Goal: Task Accomplishment & Management: Manage account settings

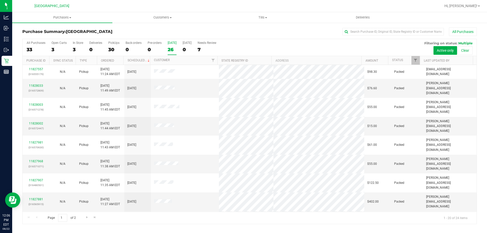
click at [201, 49] on div "All Purchases 33 Open Carts 3 In Store 3 Deliveries 0 PickUps 30 Back-orders 0 …" at bounding box center [250, 47] width 454 height 17
click at [202, 48] on div "All Purchases 33 Open Carts 3 In Store 3 Deliveries 0 PickUps 30 Back-orders 0 …" at bounding box center [250, 47] width 454 height 17
click at [203, 48] on div "7" at bounding box center [207, 50] width 19 height 6
click at [0, 0] on input "Needs Review 7" at bounding box center [0, 0] width 0 height 0
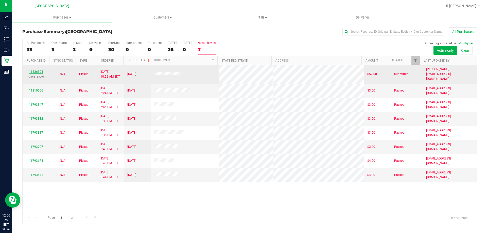
click at [33, 71] on link "11826304" at bounding box center [36, 72] width 14 height 4
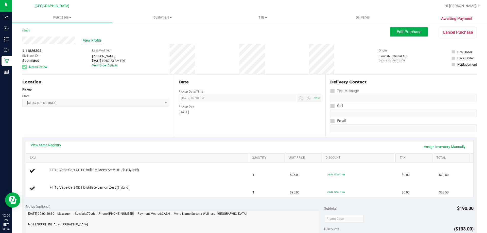
click at [87, 42] on span "View Profile" at bounding box center [93, 40] width 20 height 5
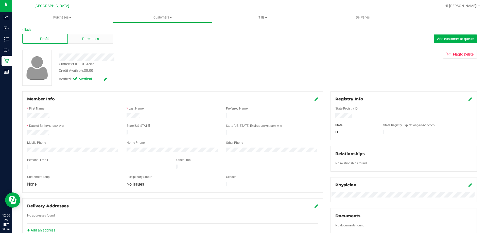
click at [72, 38] on div "Purchases" at bounding box center [90, 39] width 45 height 10
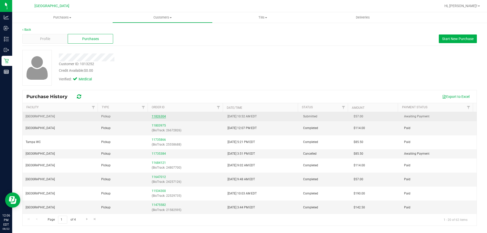
click at [154, 115] on link "11826304" at bounding box center [159, 117] width 14 height 4
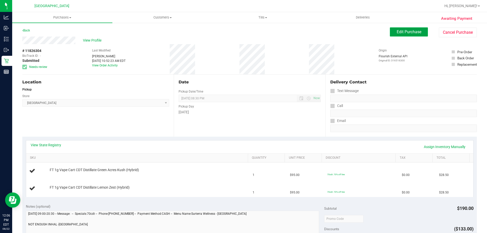
click at [401, 35] on button "Edit Purchase" at bounding box center [409, 31] width 38 height 9
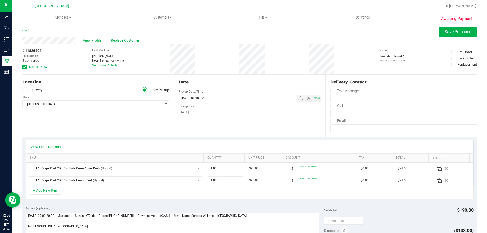
scroll to position [51, 0]
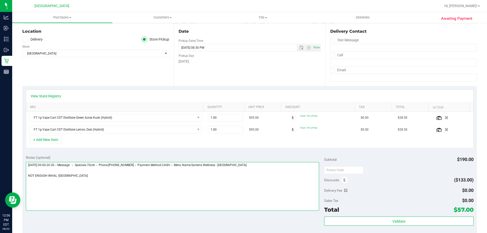
click at [85, 182] on textarea at bounding box center [173, 186] width 294 height 49
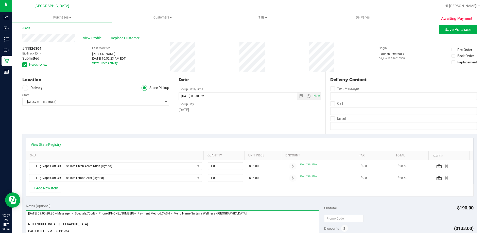
scroll to position [0, 0]
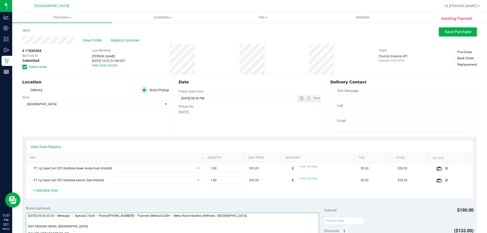
type textarea "[DATE] 09:00-20:30 -- Message: -- Specials:70cdt -- Phone:[PHONE_NUMBER] -- Pay…"
click at [458, 27] on div "Awaiting Payment Back Save Purchase View Profile Replace Customer # 11826304 Bi…" at bounding box center [249, 222] width 475 height 400
click at [456, 29] on button "Save Purchase" at bounding box center [458, 31] width 38 height 9
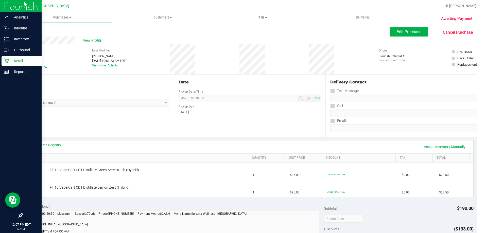
click at [18, 65] on div "Retail" at bounding box center [22, 61] width 40 height 10
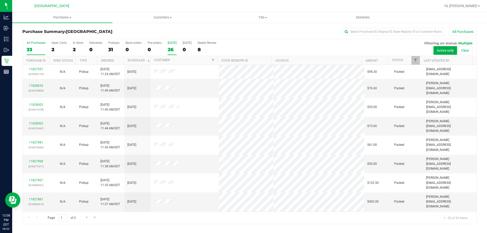
click at [169, 50] on div "26" at bounding box center [172, 50] width 9 height 6
click at [0, 0] on input "[DATE] 26" at bounding box center [0, 0] width 0 height 0
